Goal: Task Accomplishment & Management: Manage account settings

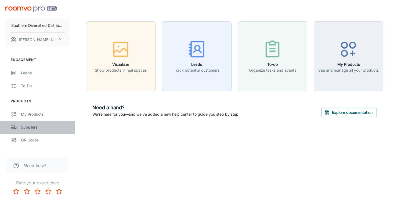
click at [43, 129] on div "Suppliers" at bounding box center [45, 127] width 49 height 6
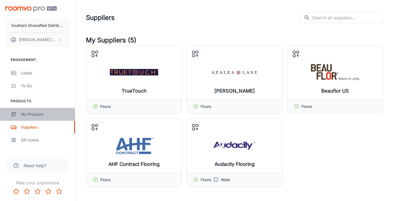
click at [37, 115] on div "My Products" at bounding box center [45, 114] width 49 height 6
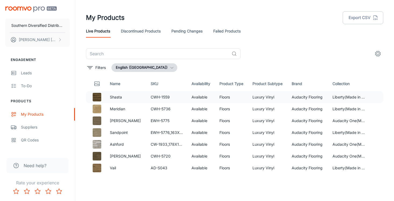
click at [304, 99] on td "Audacity Flooring" at bounding box center [307, 97] width 41 height 12
click at [101, 67] on p "Filters" at bounding box center [100, 68] width 10 height 6
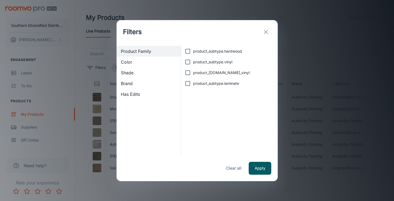
click at [136, 95] on span "Has Edits" at bounding box center [149, 94] width 56 height 6
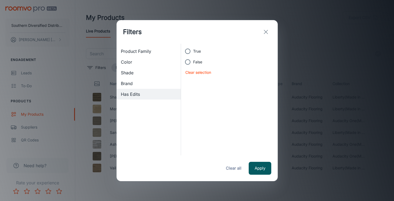
click at [136, 86] on span "Brand" at bounding box center [149, 83] width 56 height 6
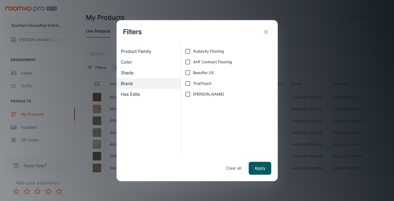
click at [189, 84] on input "TrueTouch" at bounding box center [187, 83] width 11 height 11
checkbox input "true"
click at [259, 166] on button "Apply" at bounding box center [260, 168] width 23 height 13
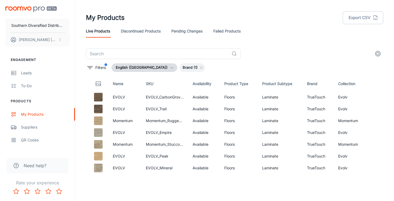
click at [227, 30] on link "Failed Products" at bounding box center [226, 31] width 27 height 13
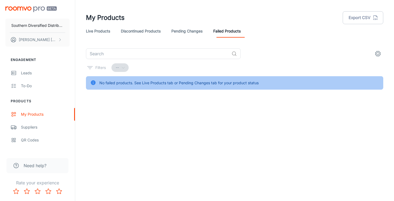
click at [189, 30] on link "Pending Changes" at bounding box center [186, 31] width 31 height 13
click at [140, 31] on link "Discontinued Products" at bounding box center [141, 31] width 40 height 13
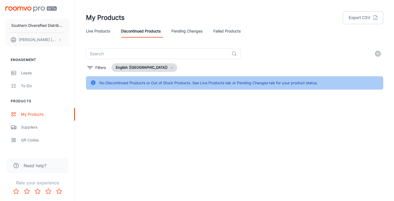
click at [100, 31] on link "Live Products" at bounding box center [98, 31] width 24 height 13
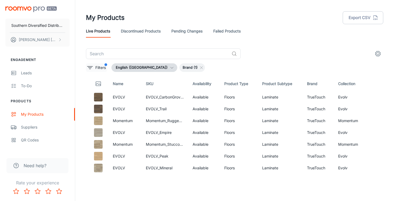
click at [102, 66] on p "Filters" at bounding box center [100, 68] width 10 height 6
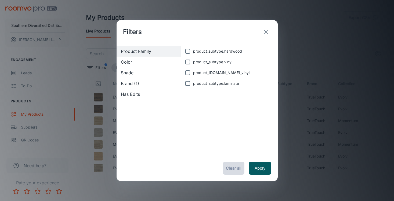
click at [234, 168] on button "Clear all" at bounding box center [233, 168] width 21 height 13
click at [265, 32] on icon "exit" at bounding box center [266, 32] width 6 height 6
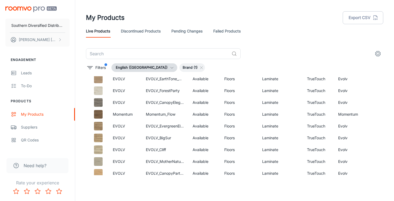
scroll to position [434, 0]
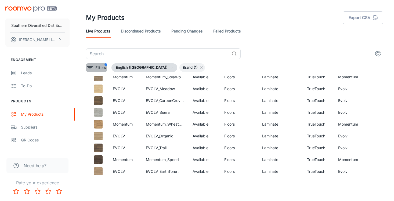
click at [102, 66] on p "Filters" at bounding box center [100, 68] width 10 height 6
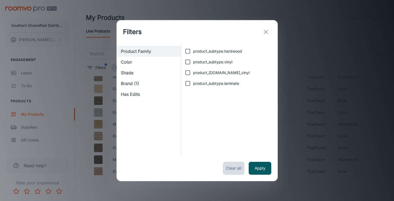
click at [233, 168] on button "Clear all" at bounding box center [233, 168] width 21 height 13
click at [254, 167] on button "Apply" at bounding box center [260, 168] width 23 height 13
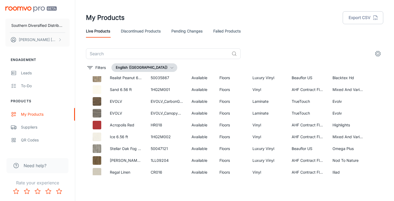
scroll to position [712, 0]
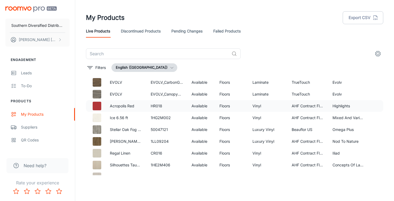
click at [94, 105] on img at bounding box center [97, 106] width 9 height 9
click at [105, 107] on td at bounding box center [96, 106] width 20 height 12
click at [28, 128] on div "Suppliers" at bounding box center [45, 127] width 49 height 6
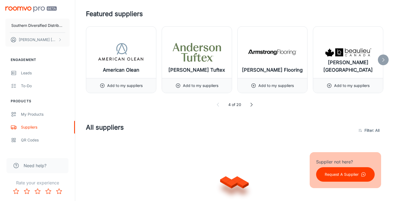
scroll to position [214, 0]
click at [252, 104] on polyline at bounding box center [252, 104] width 2 height 3
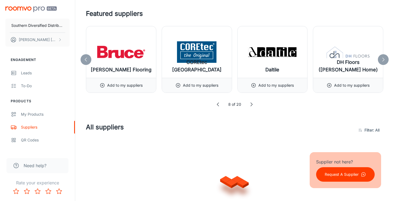
click at [252, 104] on icon at bounding box center [251, 104] width 5 height 5
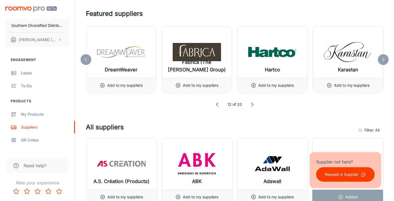
click at [252, 104] on icon at bounding box center [252, 104] width 5 height 5
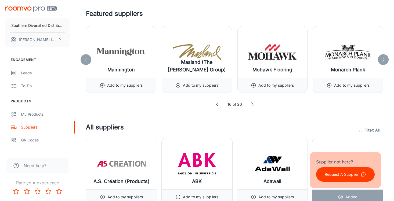
click at [252, 104] on icon at bounding box center [252, 104] width 5 height 5
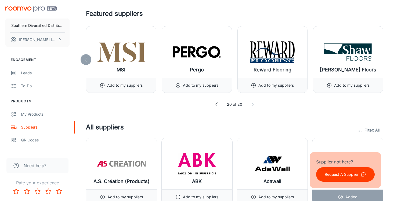
click at [252, 104] on icon at bounding box center [252, 104] width 5 height 5
click at [216, 104] on icon at bounding box center [216, 104] width 5 height 5
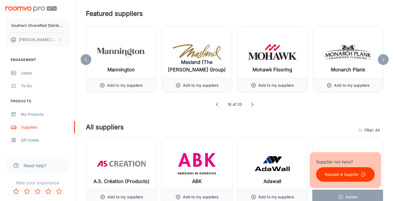
click at [216, 104] on polyline at bounding box center [217, 104] width 2 height 3
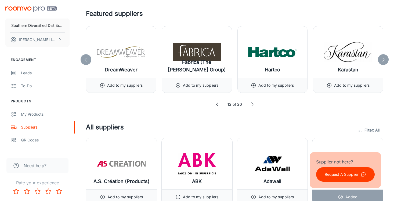
click at [216, 104] on polyline at bounding box center [217, 104] width 2 height 3
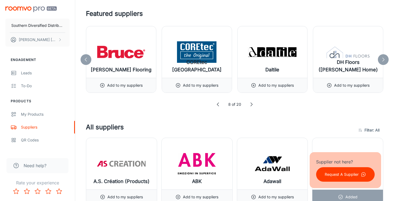
click at [216, 104] on icon at bounding box center [217, 104] width 5 height 5
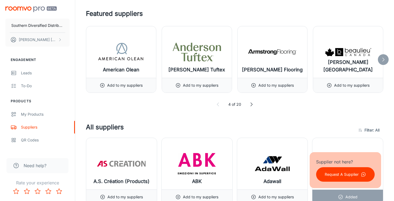
click at [216, 104] on icon at bounding box center [217, 104] width 5 height 5
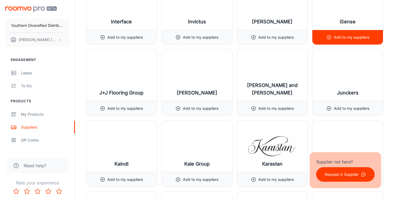
scroll to position [3430, 0]
